Goal: Find specific page/section: Find specific page/section

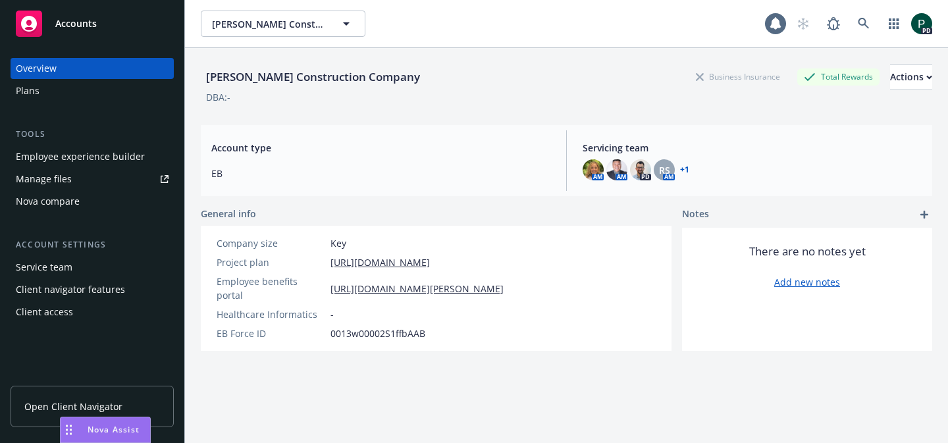
drag, startPoint x: 321, startPoint y: 37, endPoint x: 321, endPoint y: 30, distance: 7.3
click at [321, 35] on div "[PERSON_NAME] Construction Company [PERSON_NAME] Construction Company 1 PD" at bounding box center [566, 23] width 763 height 47
click at [319, 26] on span "[PERSON_NAME] Construction Company" at bounding box center [269, 24] width 114 height 14
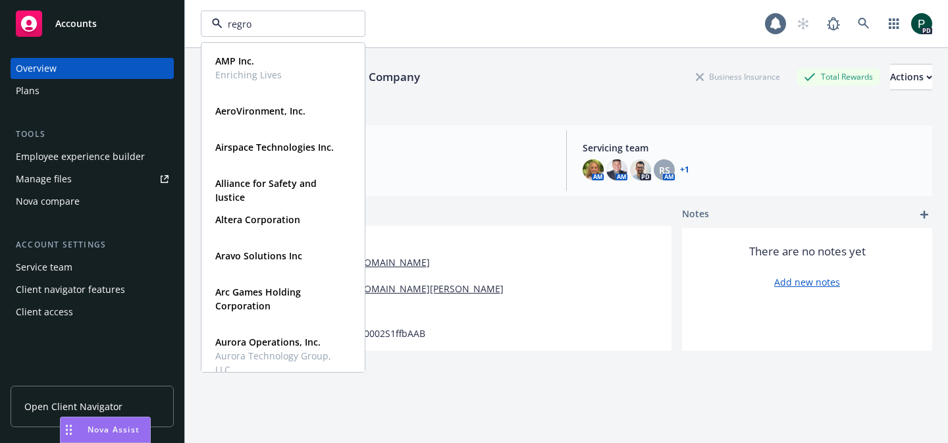
type input "regrow"
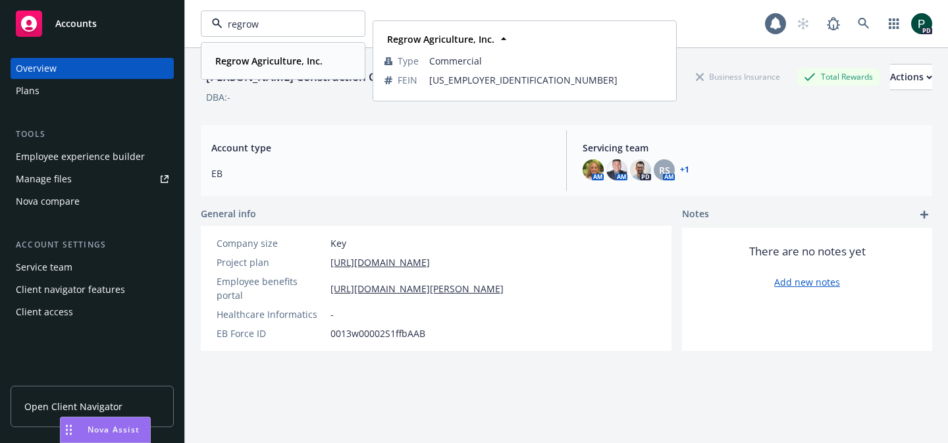
click at [310, 61] on strong "Regrow Agriculture, Inc." at bounding box center [268, 61] width 107 height 13
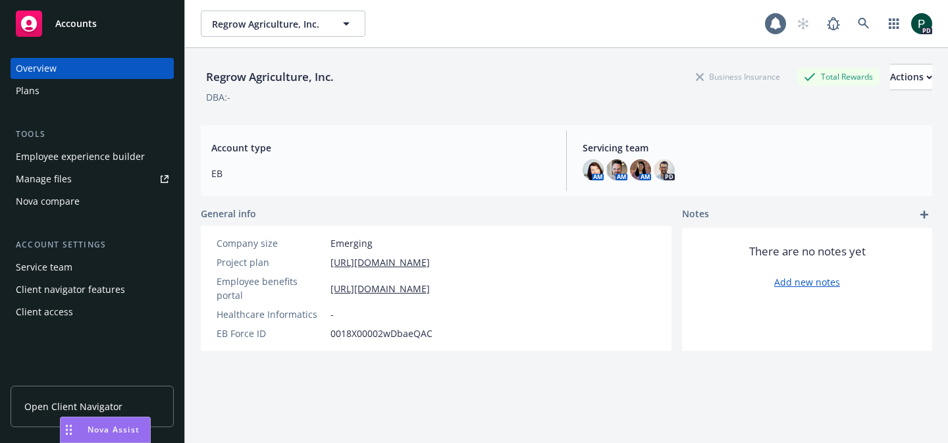
click at [76, 88] on div "Plans" at bounding box center [92, 90] width 153 height 21
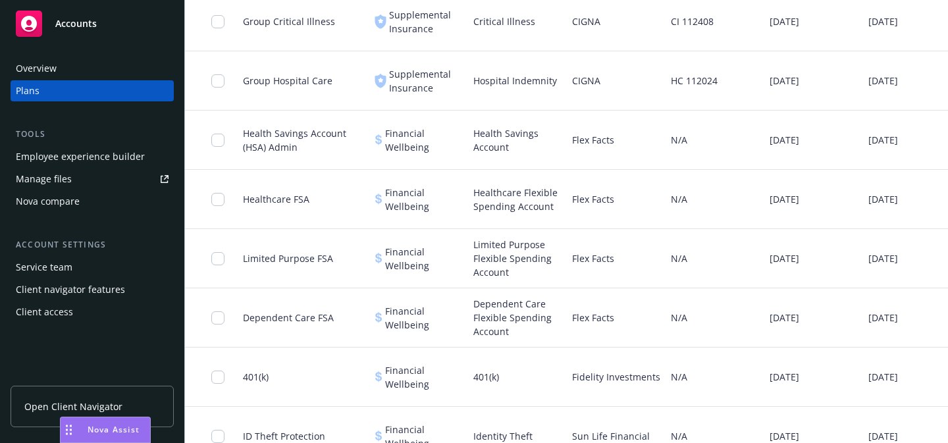
scroll to position [850, 0]
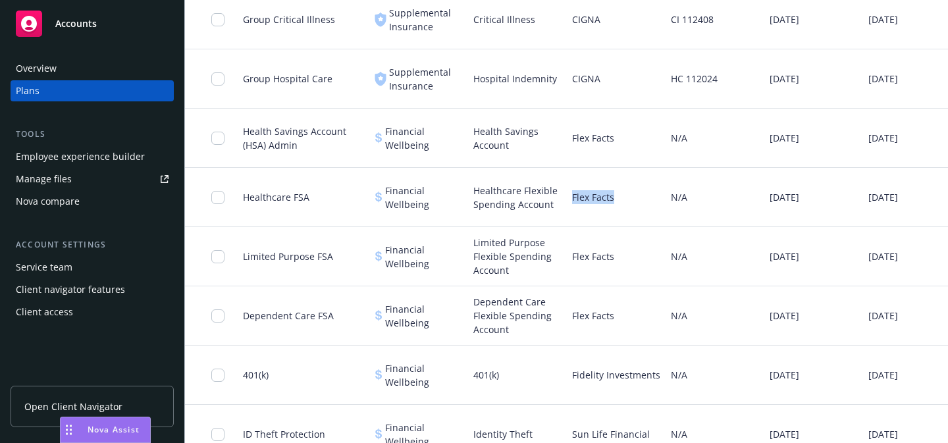
drag, startPoint x: 589, startPoint y: 197, endPoint x: 572, endPoint y: 200, distance: 17.3
click at [572, 200] on div "Flex Facts" at bounding box center [616, 197] width 99 height 59
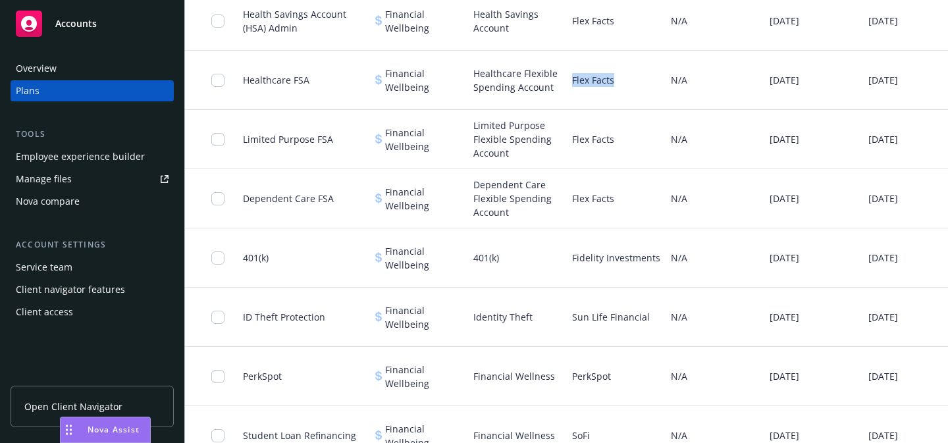
scroll to position [977, 0]
